Goal: Task Accomplishment & Management: Use online tool/utility

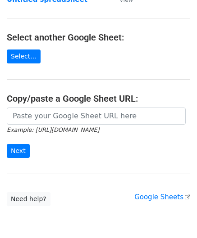
scroll to position [90, 0]
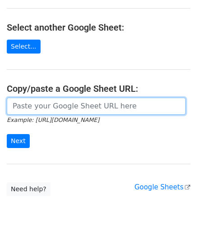
click at [35, 104] on input "url" at bounding box center [96, 106] width 179 height 17
paste input "https://docs.google.com/spreadsheets/d/1vbOoCaUBUKJ04inVy4wKy8UlMtJ5BzeNUbyxaOO…"
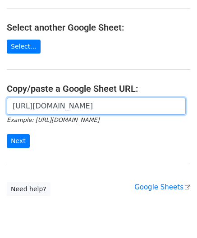
scroll to position [0, 200]
type input "https://docs.google.com/spreadsheets/d/1vbOoCaUBUKJ04inVy4wKy8UlMtJ5BzeNUbyxaOO…"
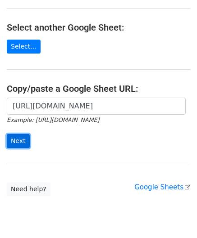
scroll to position [0, 0]
click at [12, 138] on input "Next" at bounding box center [18, 141] width 23 height 14
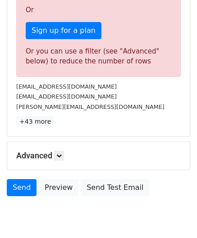
scroll to position [304, 0]
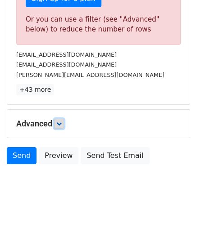
click at [61, 121] on icon at bounding box center [58, 123] width 5 height 5
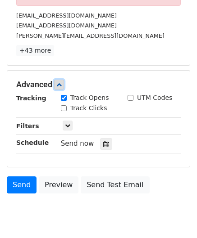
scroll to position [349, 0]
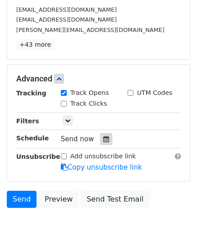
click at [103, 136] on icon at bounding box center [106, 139] width 6 height 6
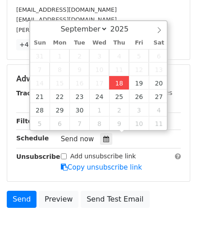
type input "[DATE] 12:00"
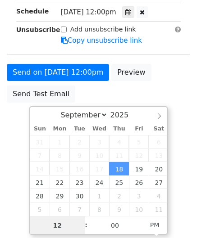
paste input "5"
type input "5"
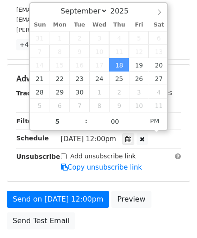
type input "[DATE] 17:00"
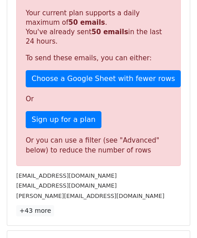
scroll to position [413, 0]
